Goal: Transaction & Acquisition: Purchase product/service

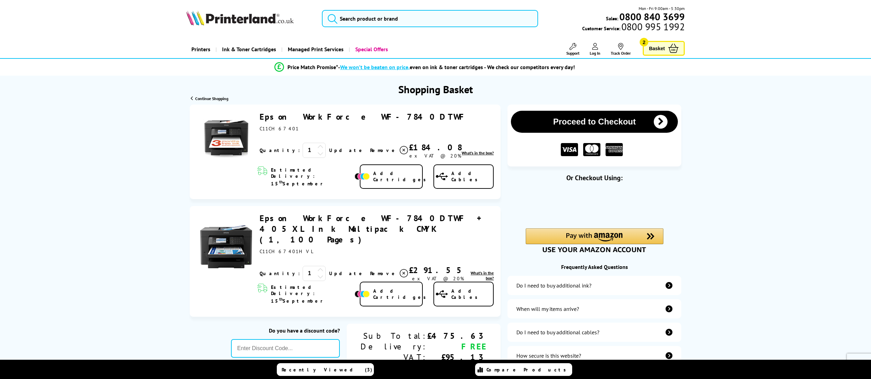
click at [400, 150] on icon at bounding box center [404, 150] width 8 height 8
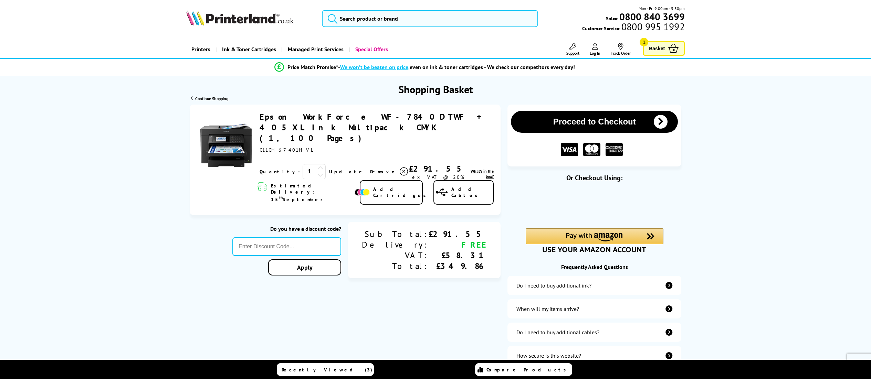
click at [475, 186] on span "Add Cables" at bounding box center [472, 192] width 42 height 12
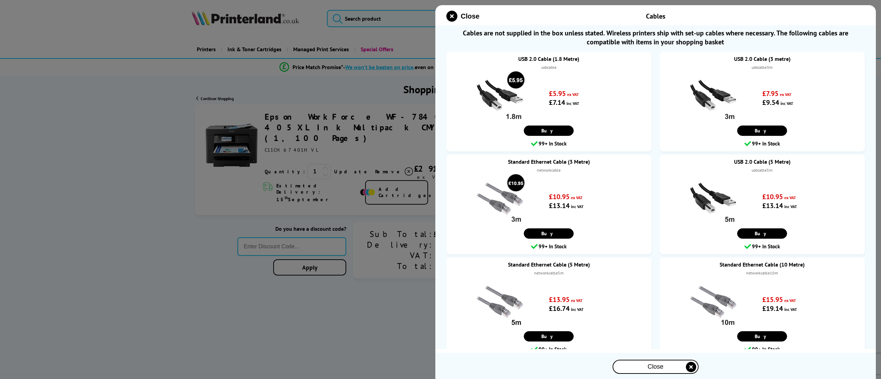
click at [449, 18] on icon "close modal" at bounding box center [452, 16] width 11 height 11
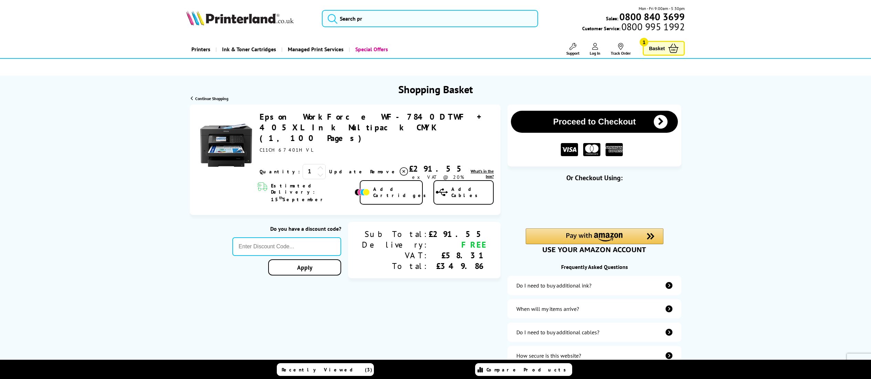
click at [389, 116] on link "Epson WorkForce WF-7840DTWF + 405XL Ink Multipack CMYK (1,100 Pages)" at bounding box center [374, 128] width 228 height 32
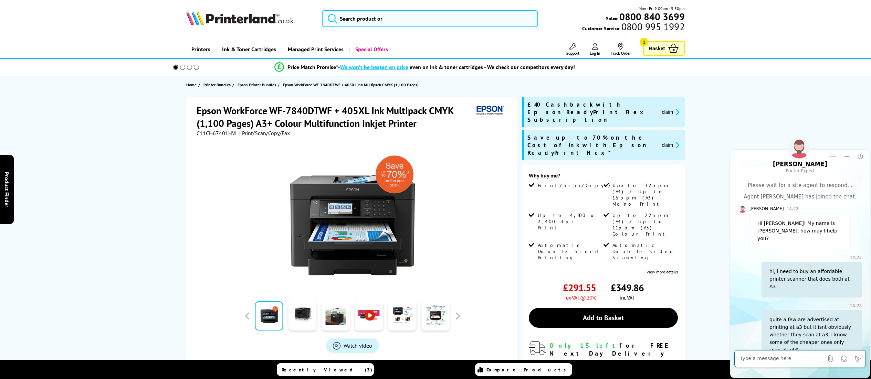
scroll to position [735, 0]
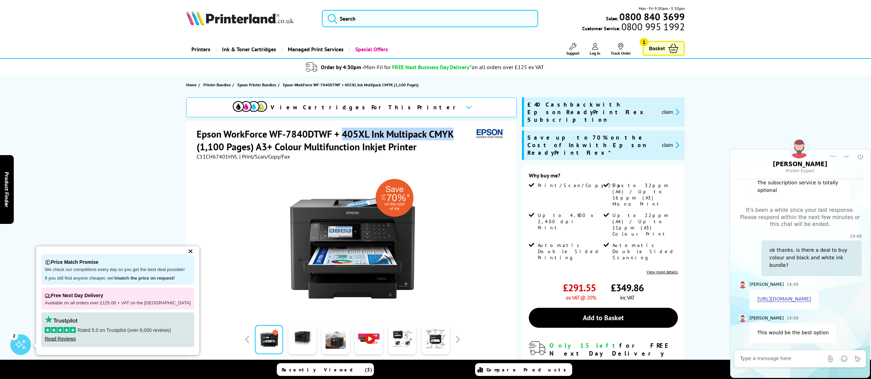
drag, startPoint x: 342, startPoint y: 135, endPoint x: 452, endPoint y: 135, distance: 109.5
click at [452, 135] on h1 "Epson WorkForce WF-7840DTWF + 405XL Ink Multipack CMYK (1,100 Pages) A3+ Colour…" at bounding box center [335, 140] width 277 height 25
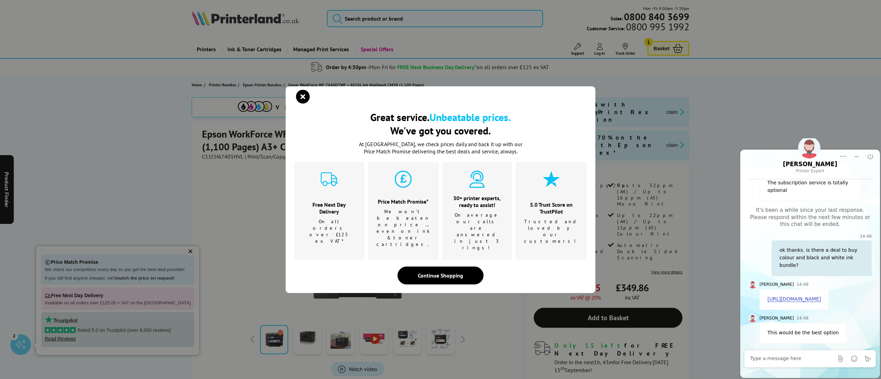
drag, startPoint x: 448, startPoint y: 134, endPoint x: 299, endPoint y: 112, distance: 150.8
click at [299, 104] on icon "close modal" at bounding box center [303, 97] width 14 height 14
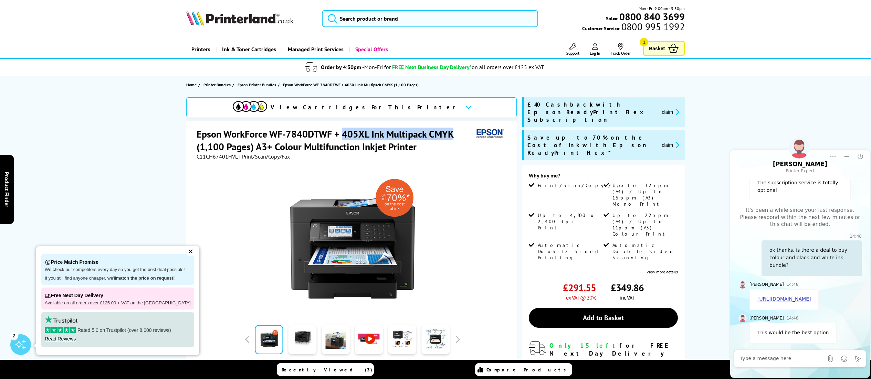
drag, startPoint x: 344, startPoint y: 137, endPoint x: 451, endPoint y: 135, distance: 106.4
click at [451, 135] on h1 "Epson WorkForce WF-7840DTWF + 405XL Ink Multipack CMYK (1,100 Pages) A3+ Colour…" at bounding box center [335, 140] width 277 height 25
copy h1 "405XL Ink Multipack CMYK"
click at [680, 50] on link "Basket 1" at bounding box center [664, 48] width 42 height 15
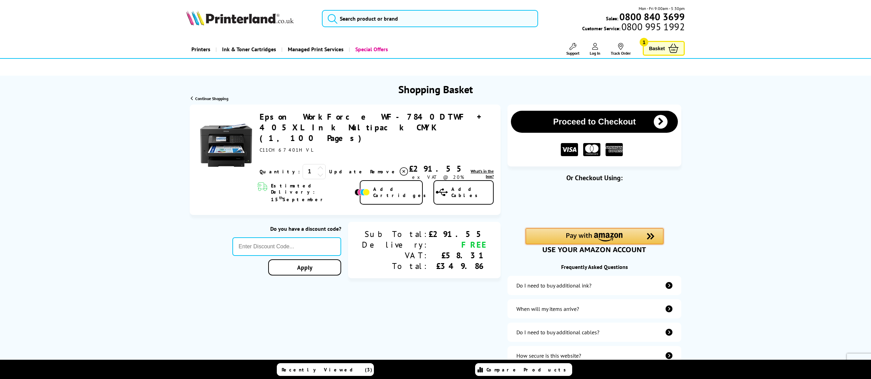
click at [544, 240] on div "Amazon Pay - Use your Amazon account" at bounding box center [595, 237] width 138 height 16
